Goal: Information Seeking & Learning: Learn about a topic

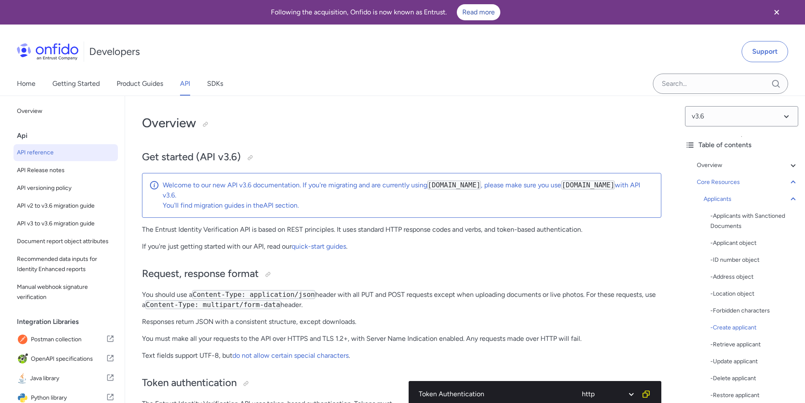
select select "http"
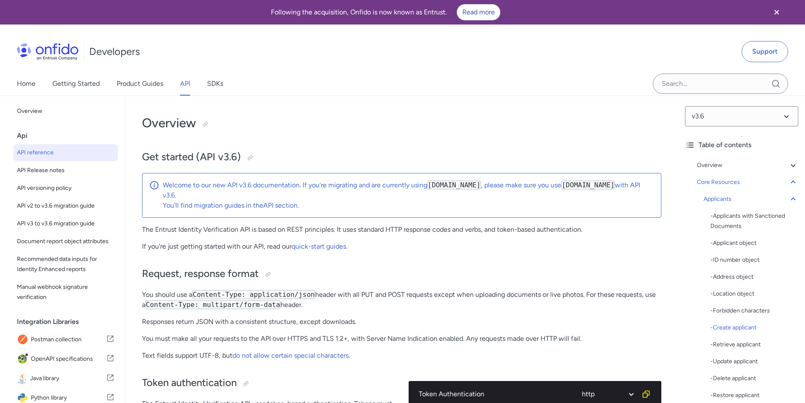
select select "http"
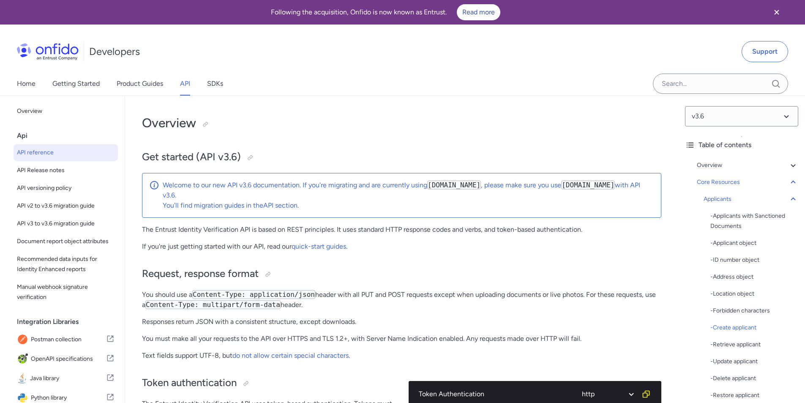
select select "http"
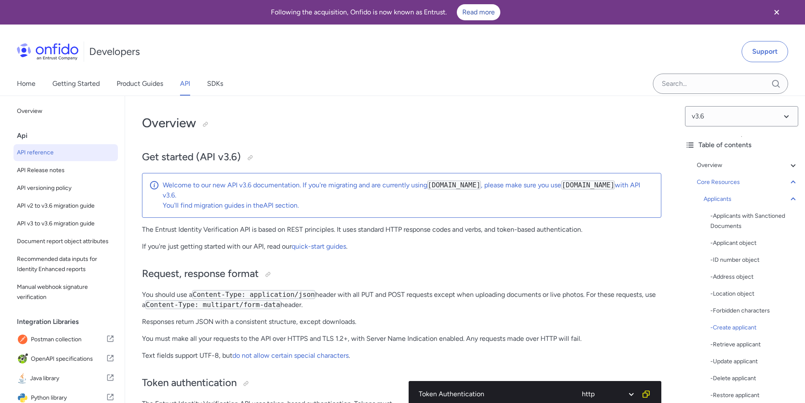
select select "http"
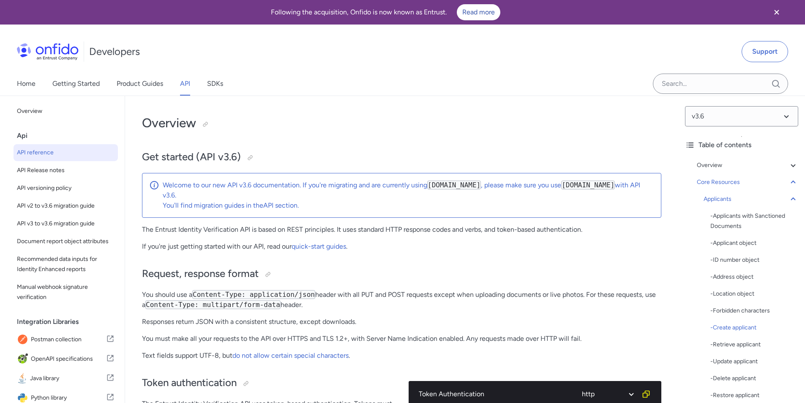
select select "http"
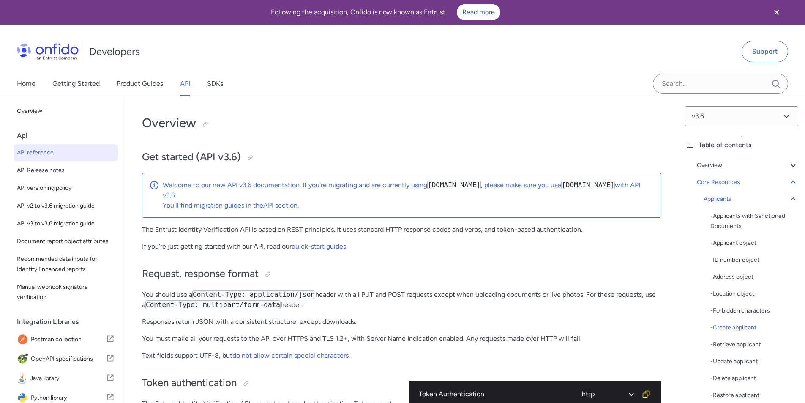
select select "http"
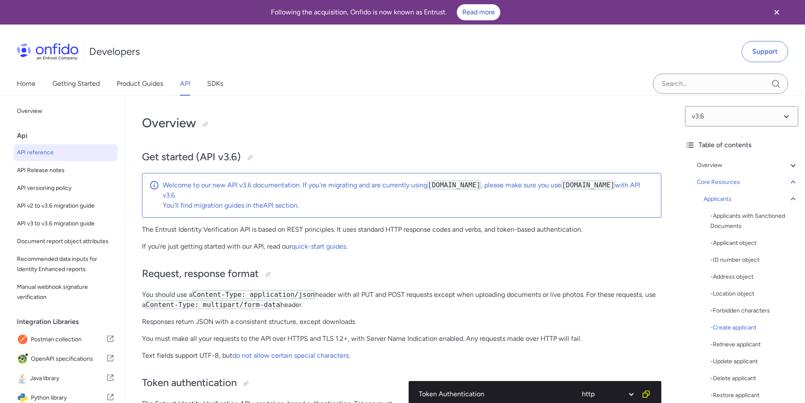
select select "http"
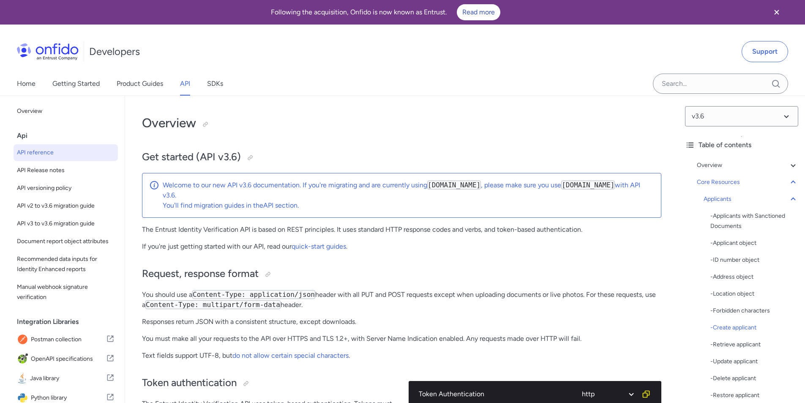
select select "http"
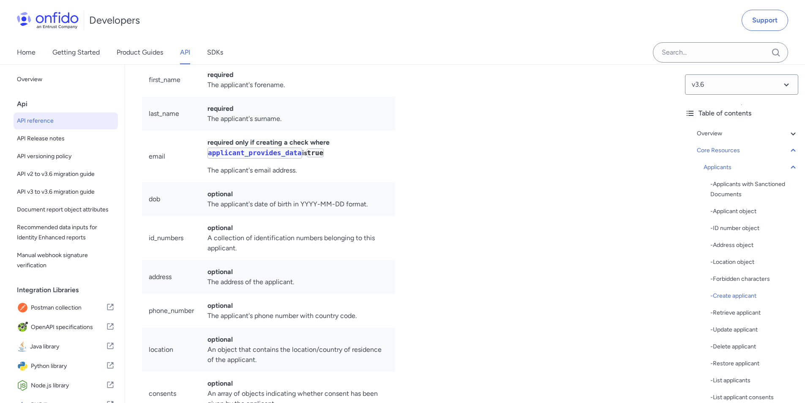
scroll to position [127, 0]
